Goal: Task Accomplishment & Management: Manage account settings

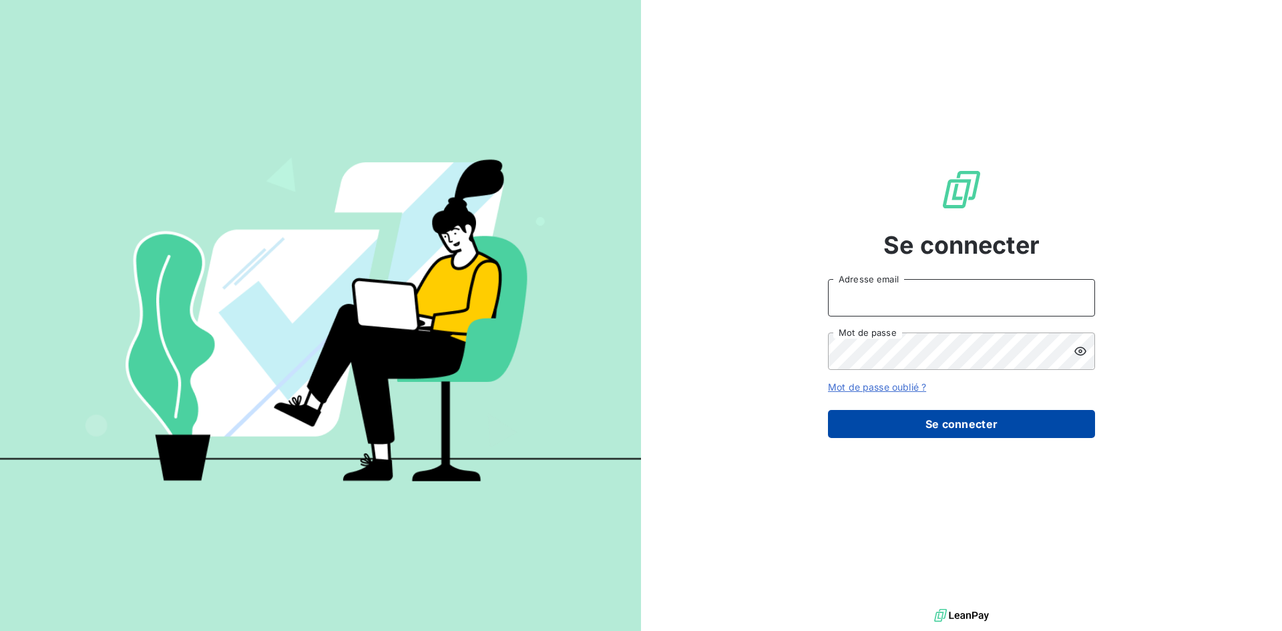
type input "[PERSON_NAME][EMAIL_ADDRESS][DOMAIN_NAME]"
click at [899, 414] on button "Se connecter" at bounding box center [961, 424] width 267 height 28
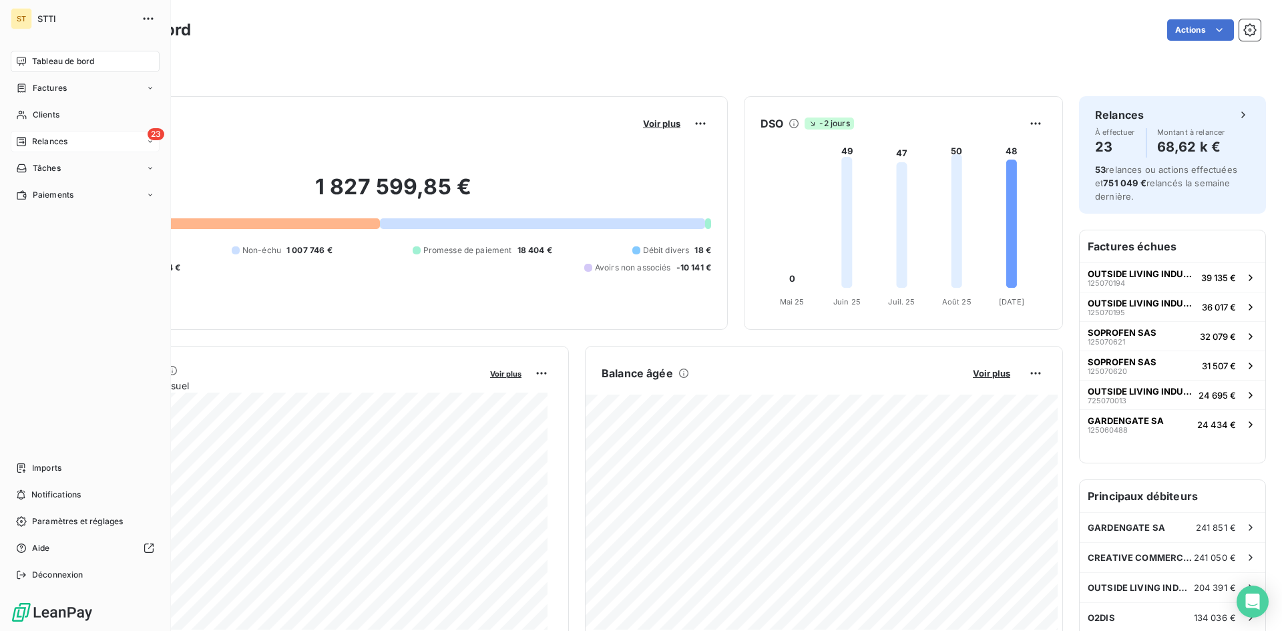
click at [55, 140] on span "Relances" at bounding box center [49, 142] width 35 height 12
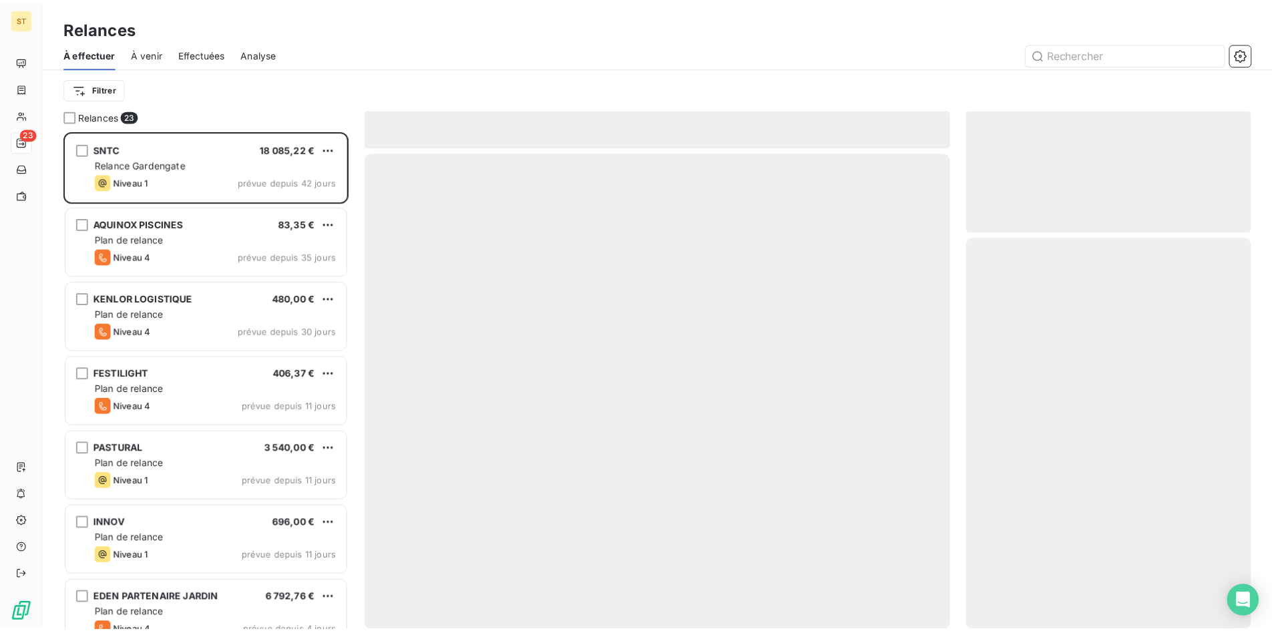
scroll to position [490, 277]
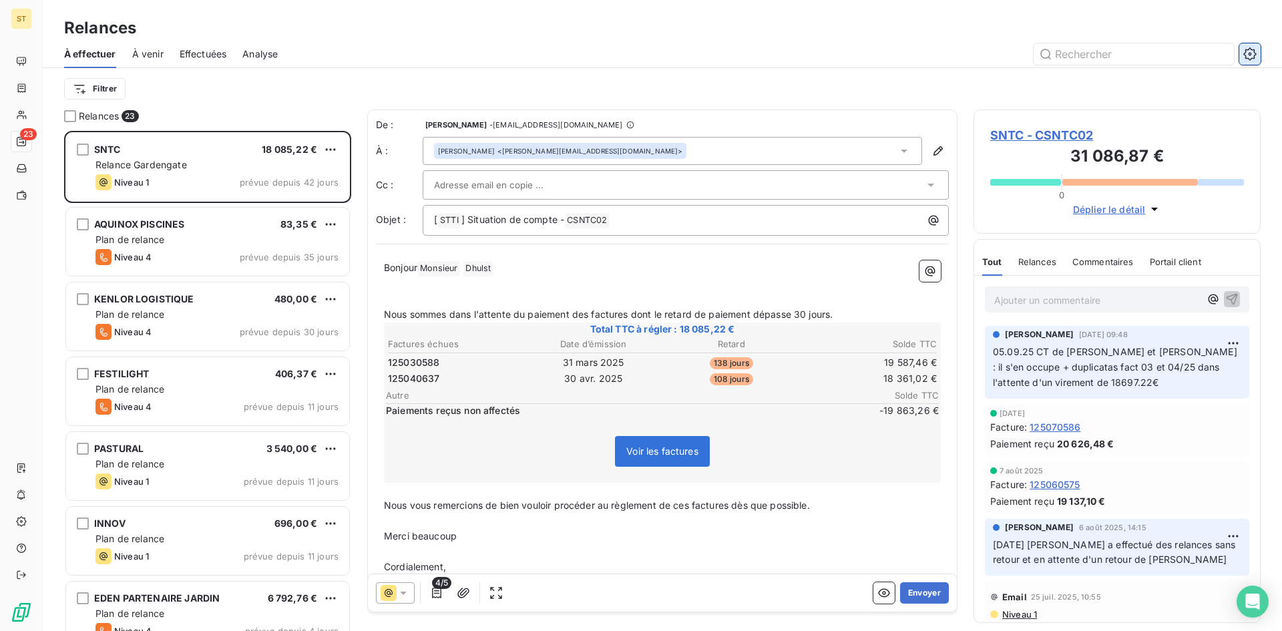
click at [1249, 51] on icon "button" at bounding box center [1249, 53] width 13 height 13
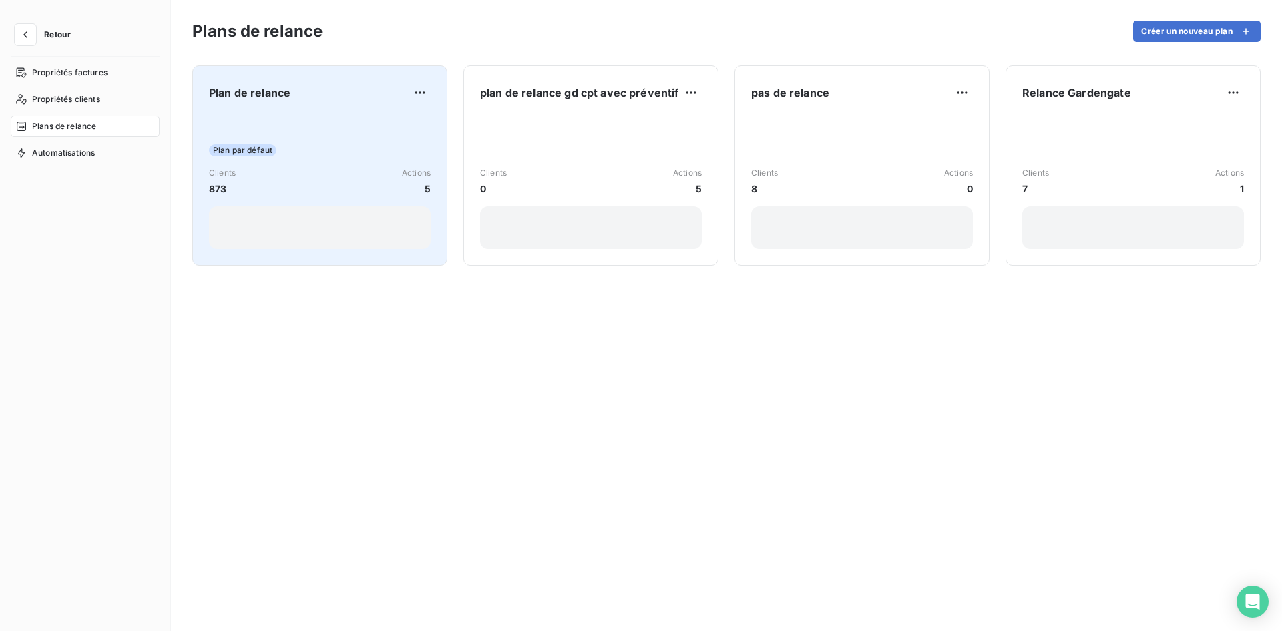
click at [298, 121] on div "Plan par défaut Clients 873 Actions 5" at bounding box center [320, 181] width 222 height 135
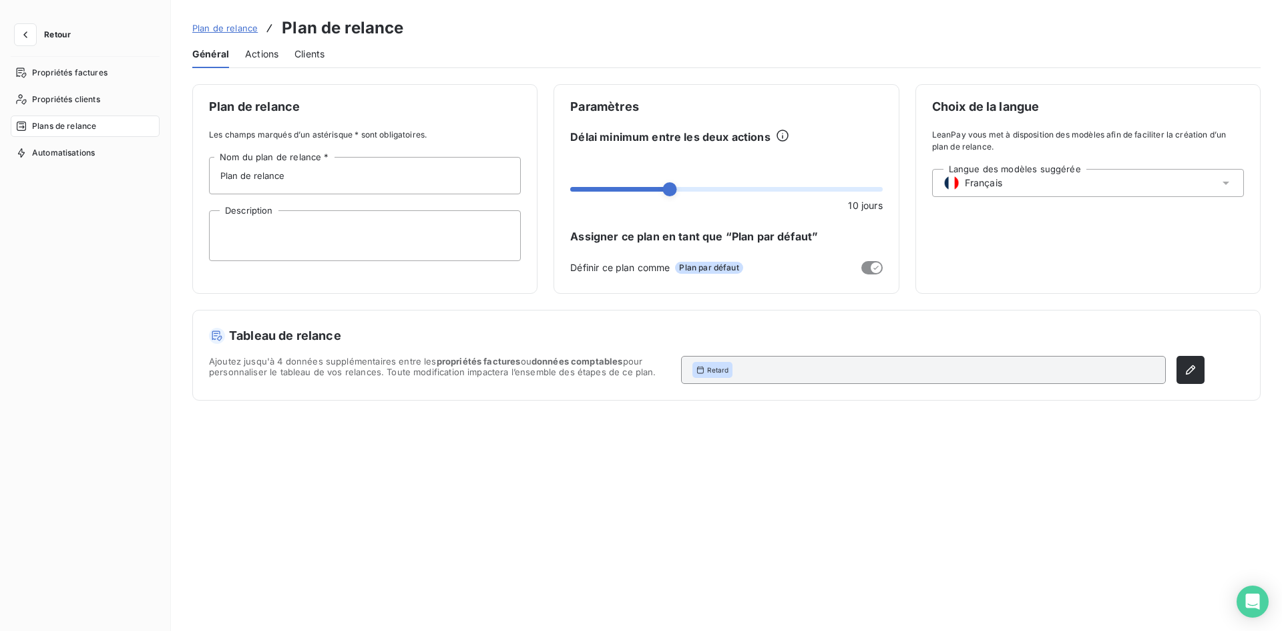
click at [266, 61] on div "Actions" at bounding box center [261, 54] width 33 height 28
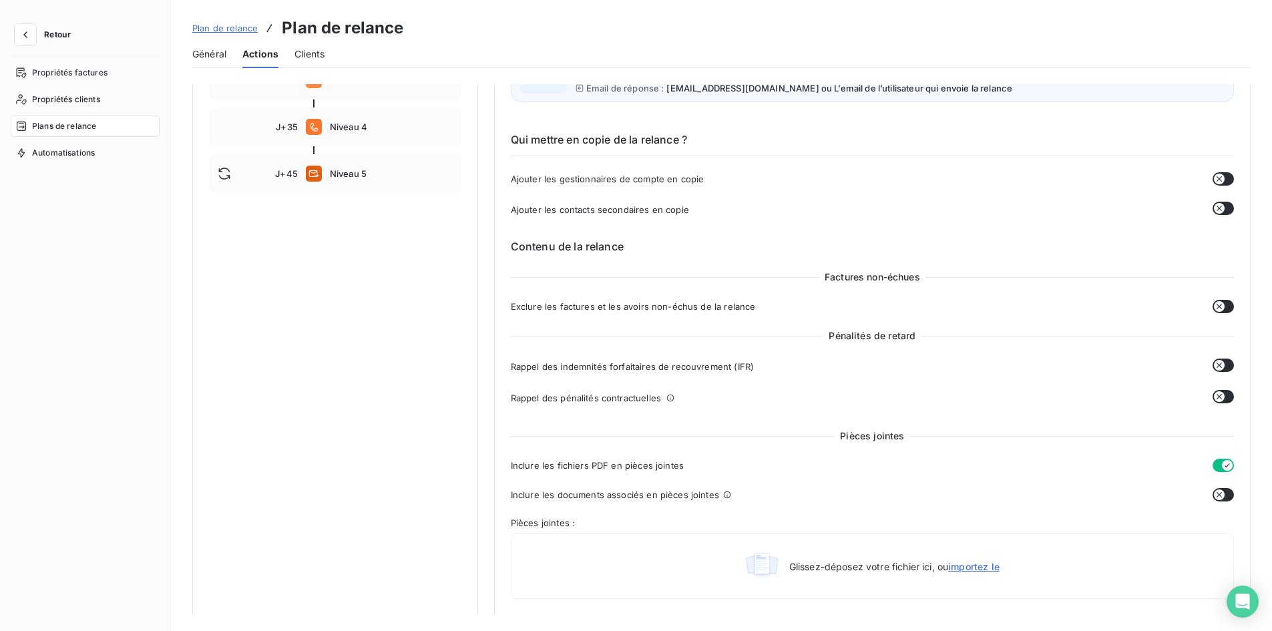
scroll to position [250, 0]
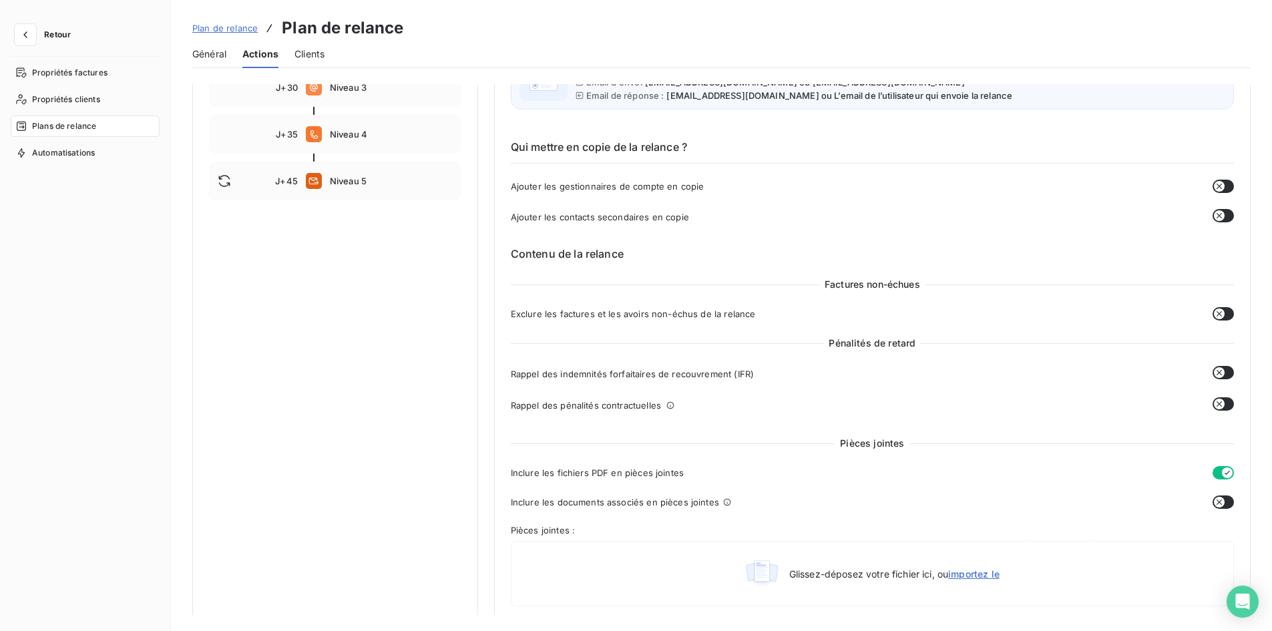
click at [1224, 212] on button "button" at bounding box center [1222, 215] width 21 height 13
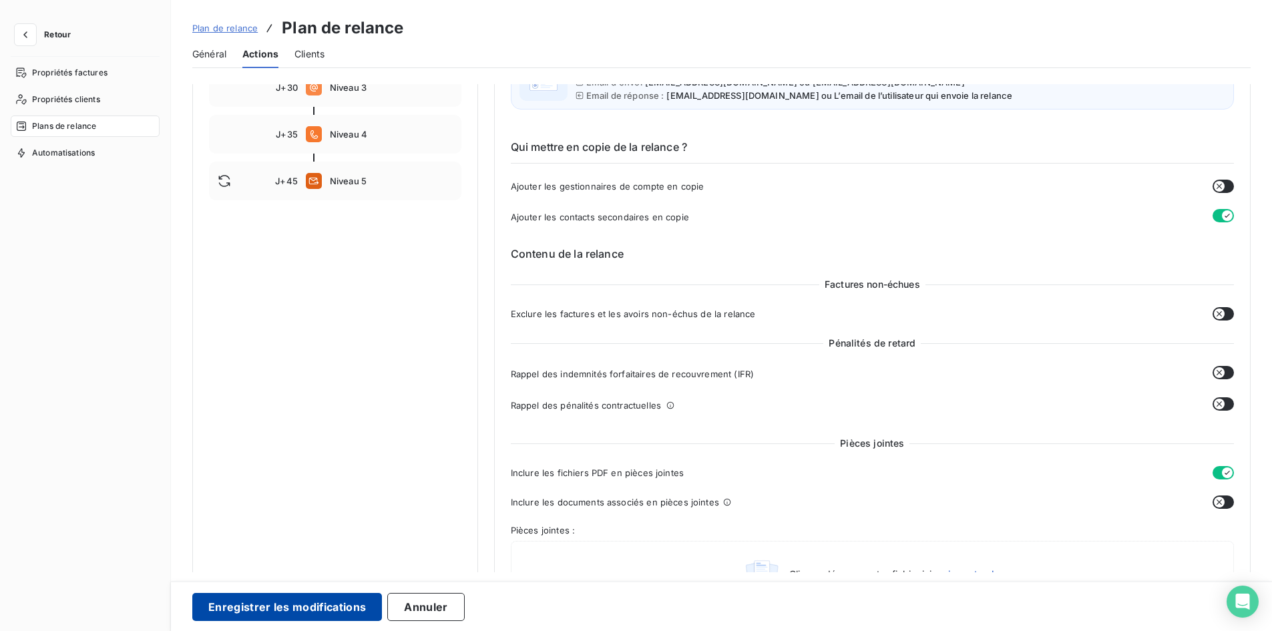
click at [310, 604] on button "Enregistrer les modifications" at bounding box center [287, 607] width 190 height 28
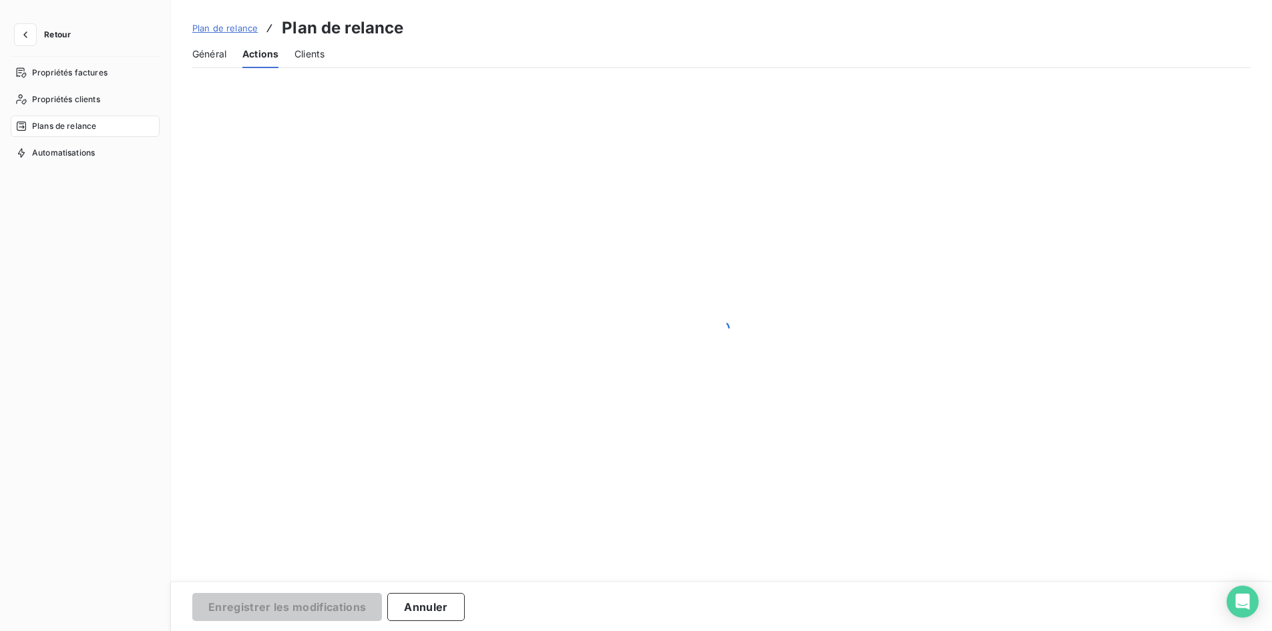
scroll to position [0, 0]
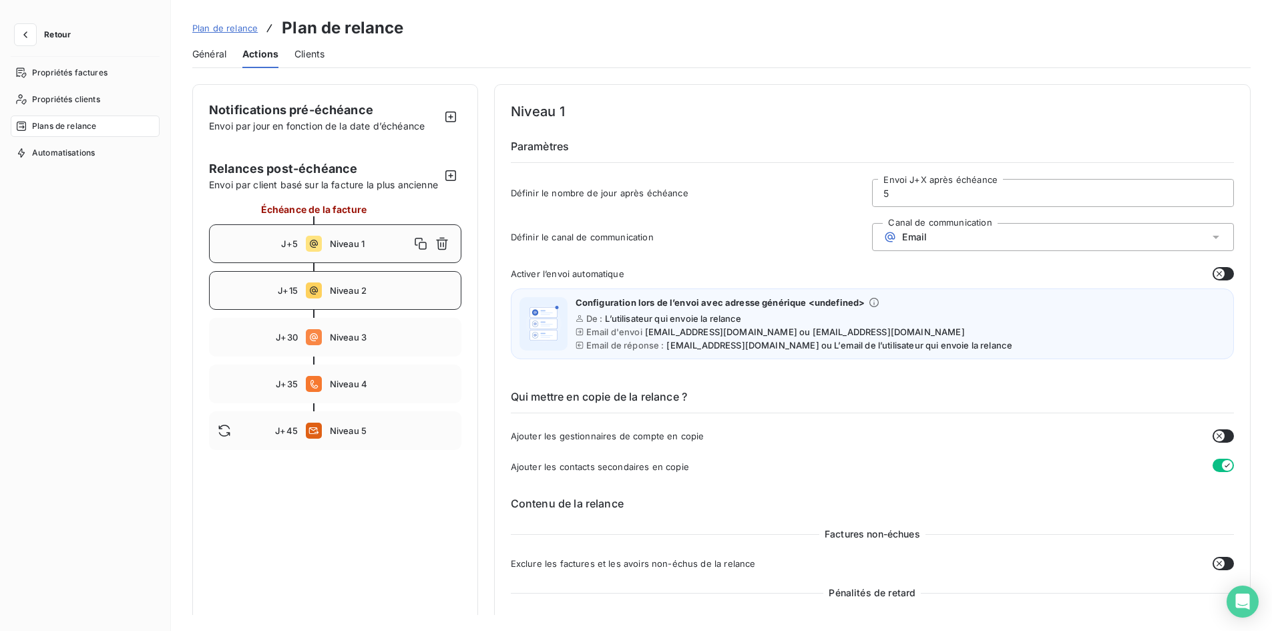
click at [357, 296] on span "Niveau 2" at bounding box center [391, 290] width 123 height 11
type input "15"
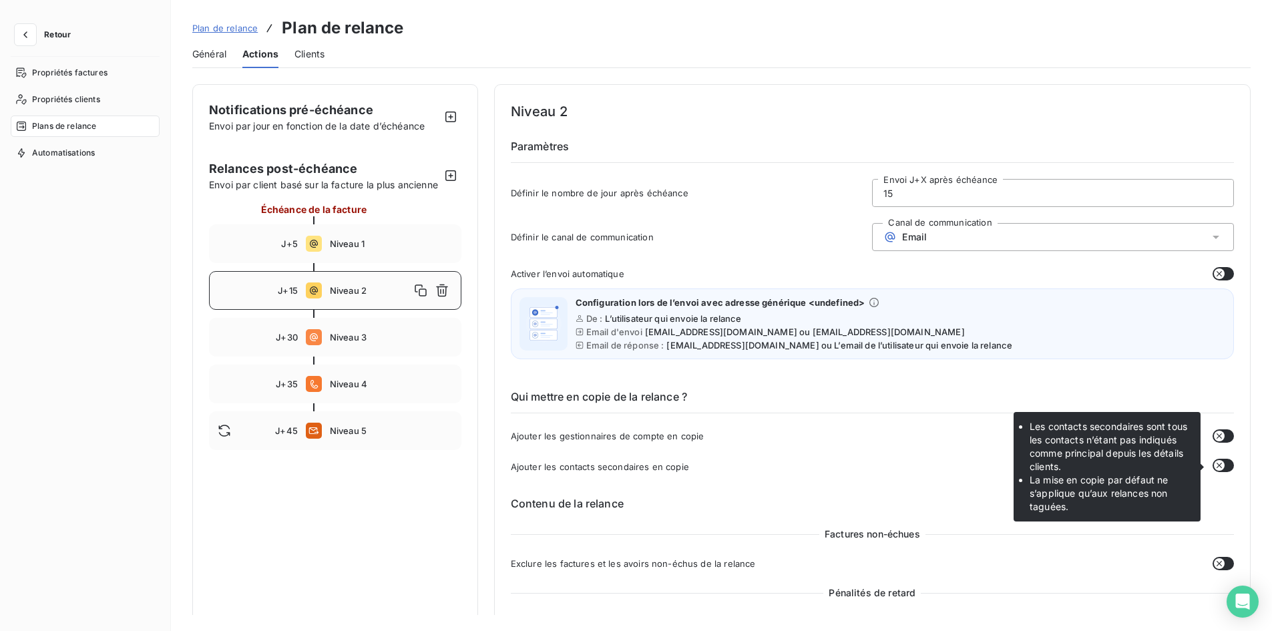
click at [1219, 465] on button "button" at bounding box center [1222, 465] width 21 height 13
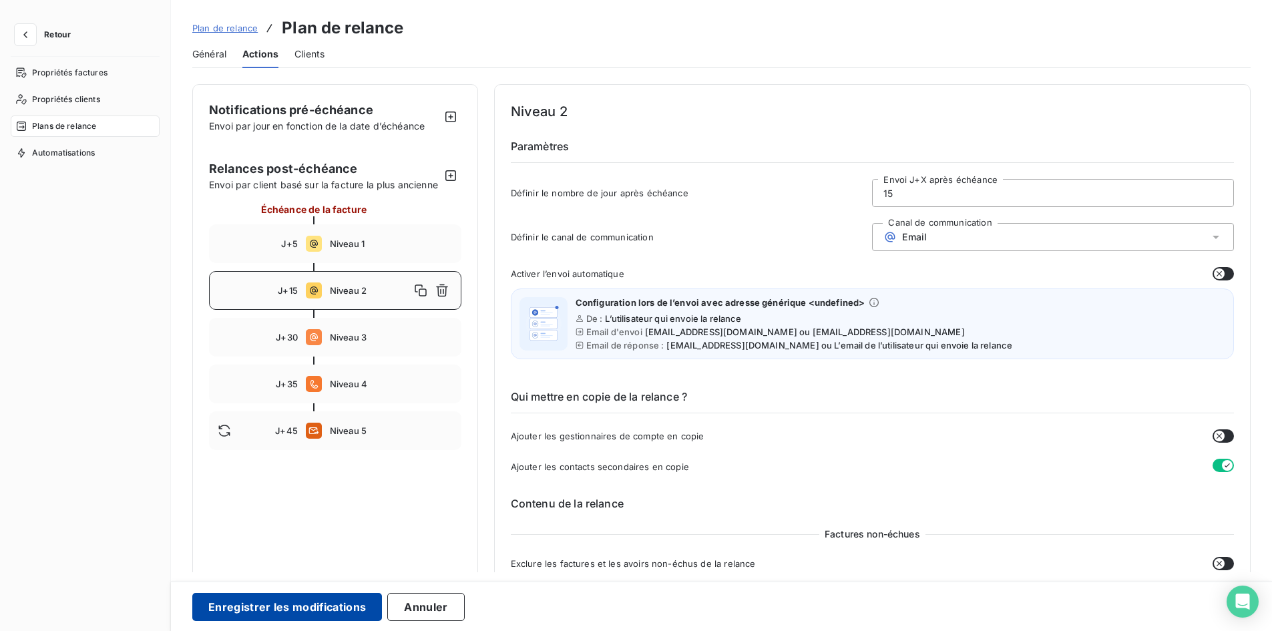
click at [302, 609] on button "Enregistrer les modifications" at bounding box center [287, 607] width 190 height 28
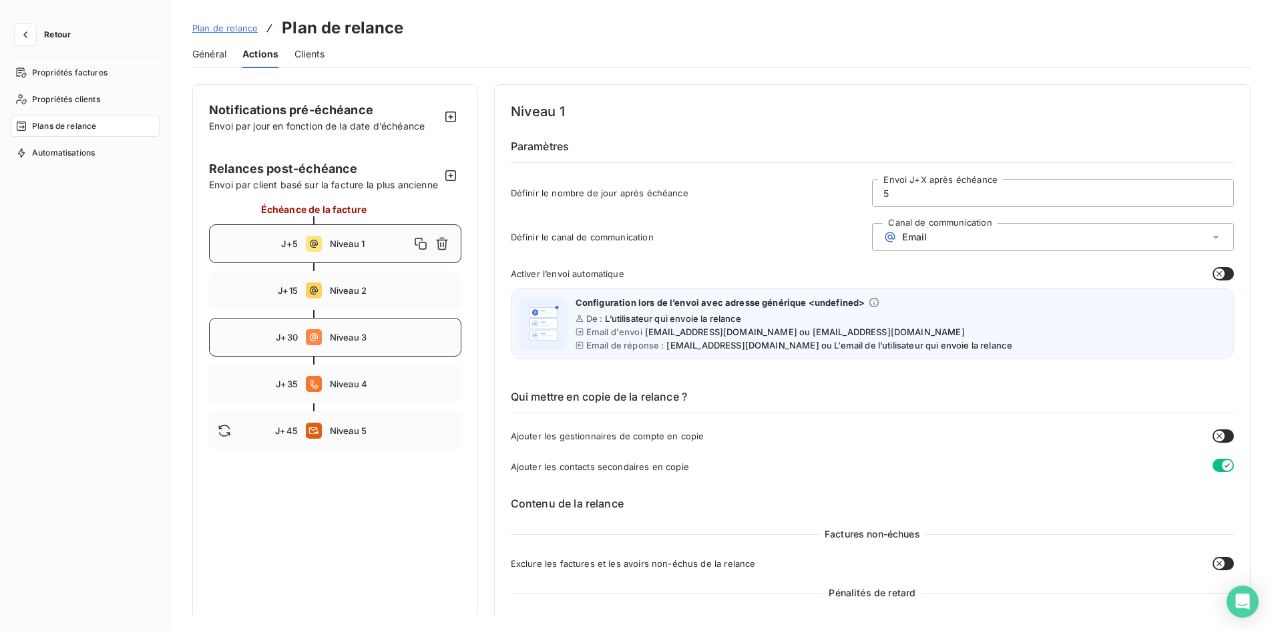
click at [343, 345] on div "J+30 Niveau 3" at bounding box center [335, 337] width 252 height 39
type input "30"
click at [1217, 467] on icon "button" at bounding box center [1219, 465] width 11 height 11
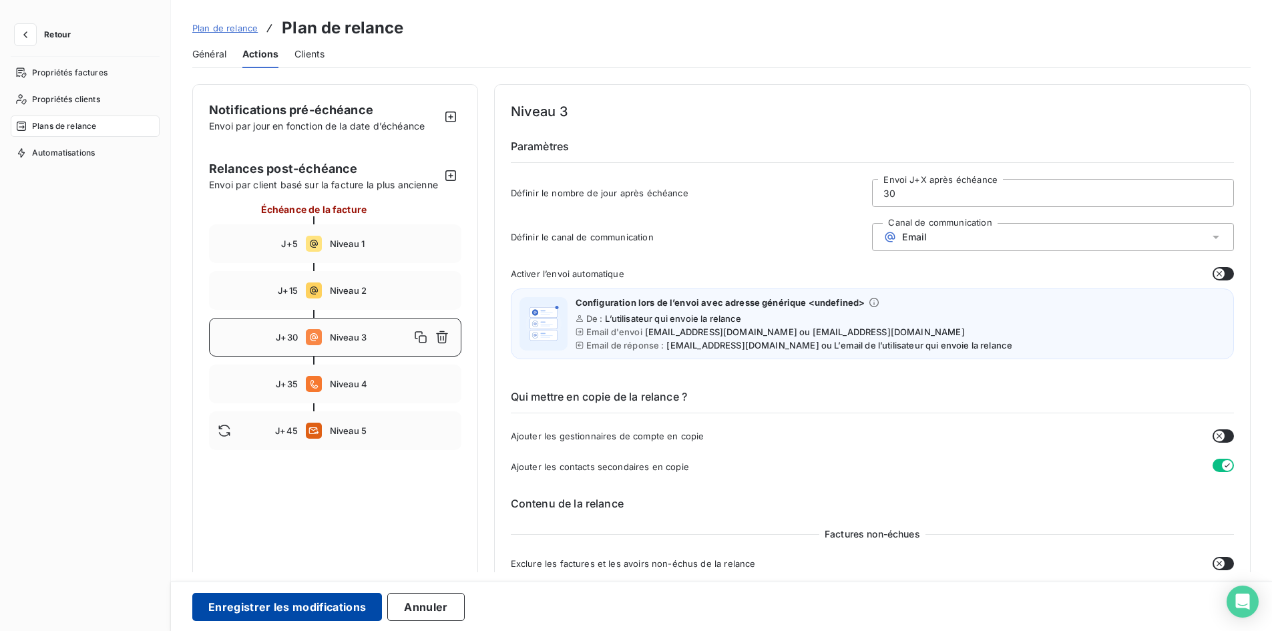
click at [254, 602] on button "Enregistrer les modifications" at bounding box center [287, 607] width 190 height 28
